Goal: Obtain resource: Obtain resource

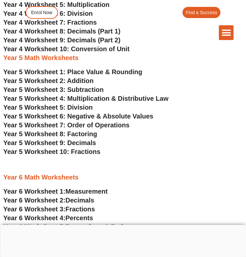
scroll to position [1113, 0]
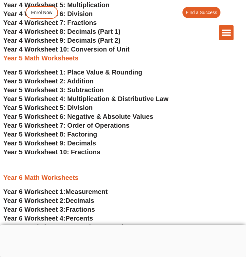
click at [38, 126] on span "Year 5 Worksheet 7: Order of Operations" at bounding box center [66, 125] width 126 height 7
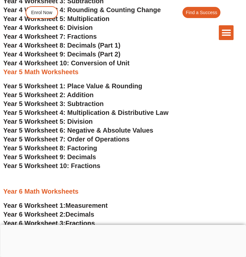
scroll to position [1098, 0]
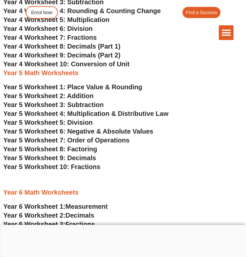
click at [96, 131] on span "Year 5 Worksheet 6: Negative & Absolute Values" at bounding box center [78, 131] width 150 height 7
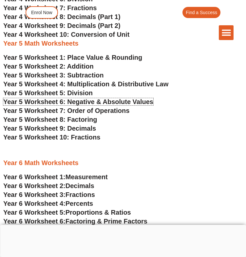
scroll to position [1132, 0]
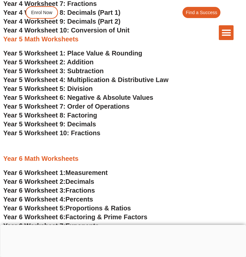
click at [98, 80] on span "Year 5 Worksheet 4: Multiplication & Distributive Law" at bounding box center [85, 79] width 165 height 7
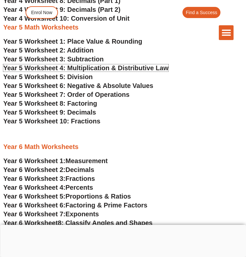
scroll to position [1146, 0]
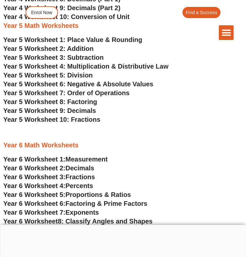
click at [94, 104] on span "Year 5 Worksheet 8: Factoring" at bounding box center [50, 101] width 94 height 7
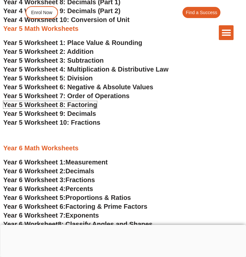
scroll to position [1142, 0]
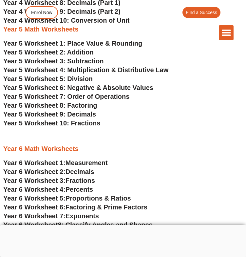
click at [90, 78] on span "Year 5 Worksheet 5: Division" at bounding box center [48, 78] width 90 height 7
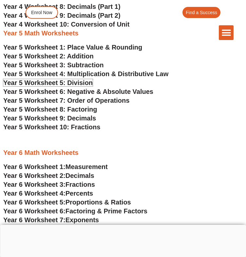
scroll to position [1135, 0]
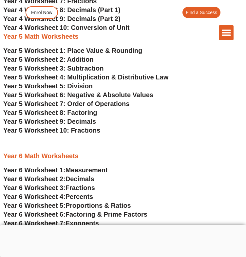
click at [92, 131] on span "Year 5 Worksheet 10: Fractions" at bounding box center [51, 130] width 97 height 7
click at [109, 95] on span "Year 5 Worksheet 6: Negative & Absolute Values" at bounding box center [78, 94] width 150 height 7
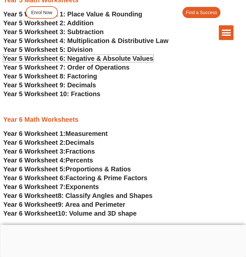
scroll to position [1171, 0]
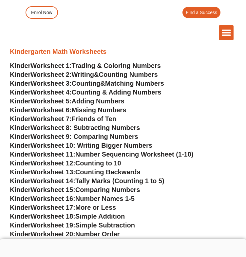
scroll to position [299, 0]
